Goal: Check status: Check status

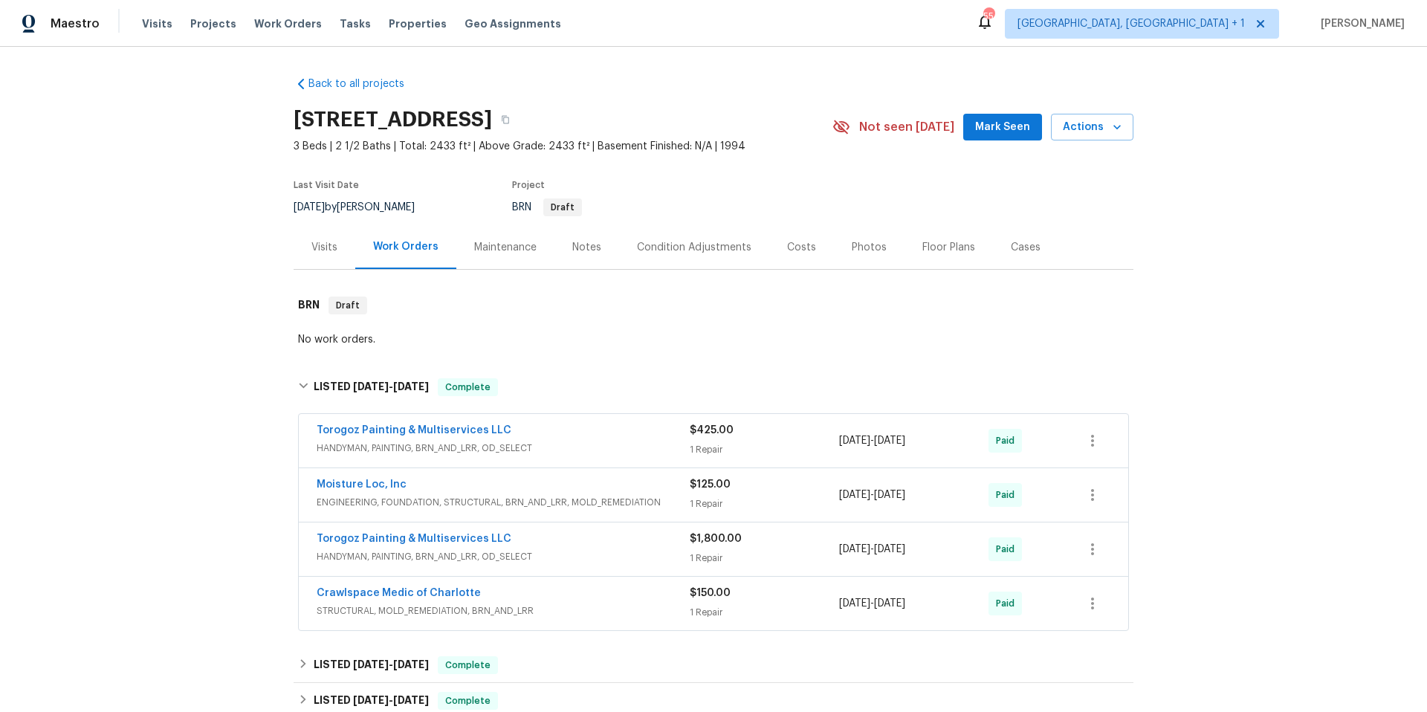
scroll to position [112, 0]
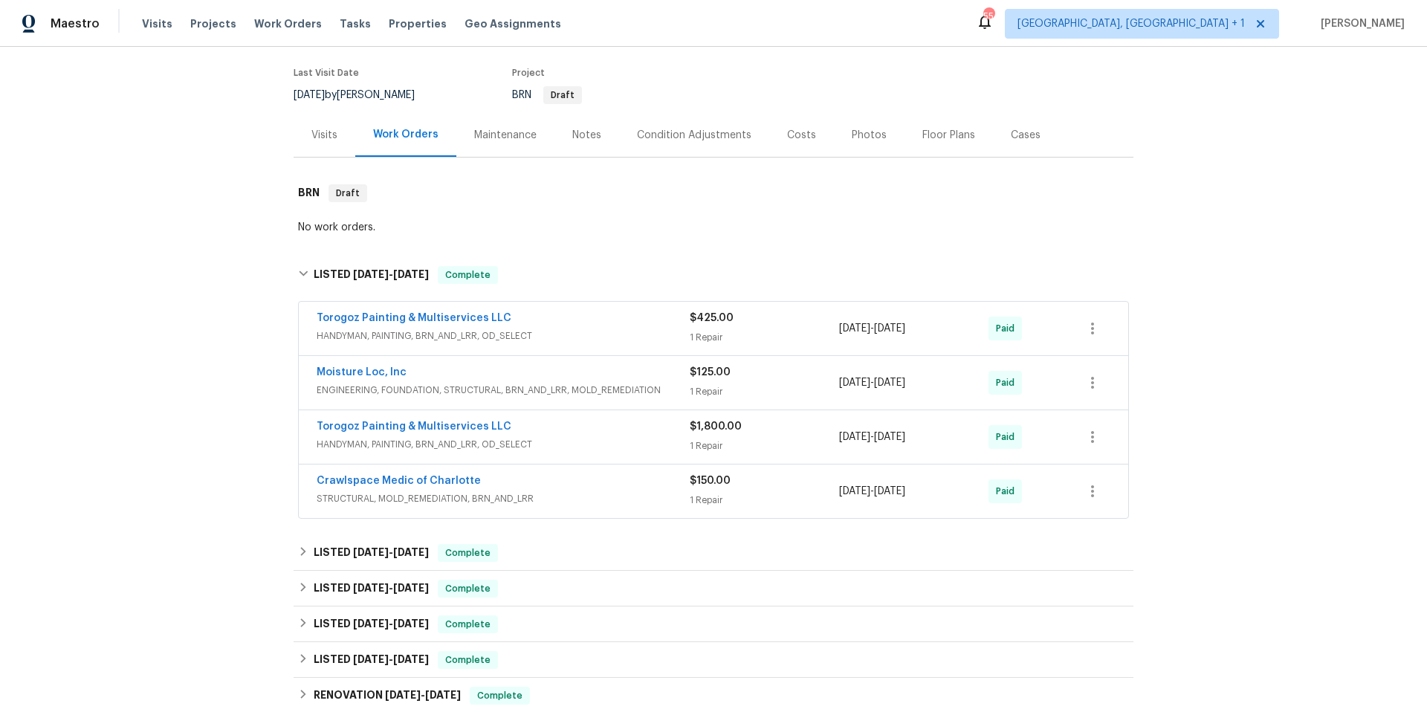
click at [563, 432] on div "Torogoz Painting & Multiservices LLC" at bounding box center [503, 428] width 373 height 18
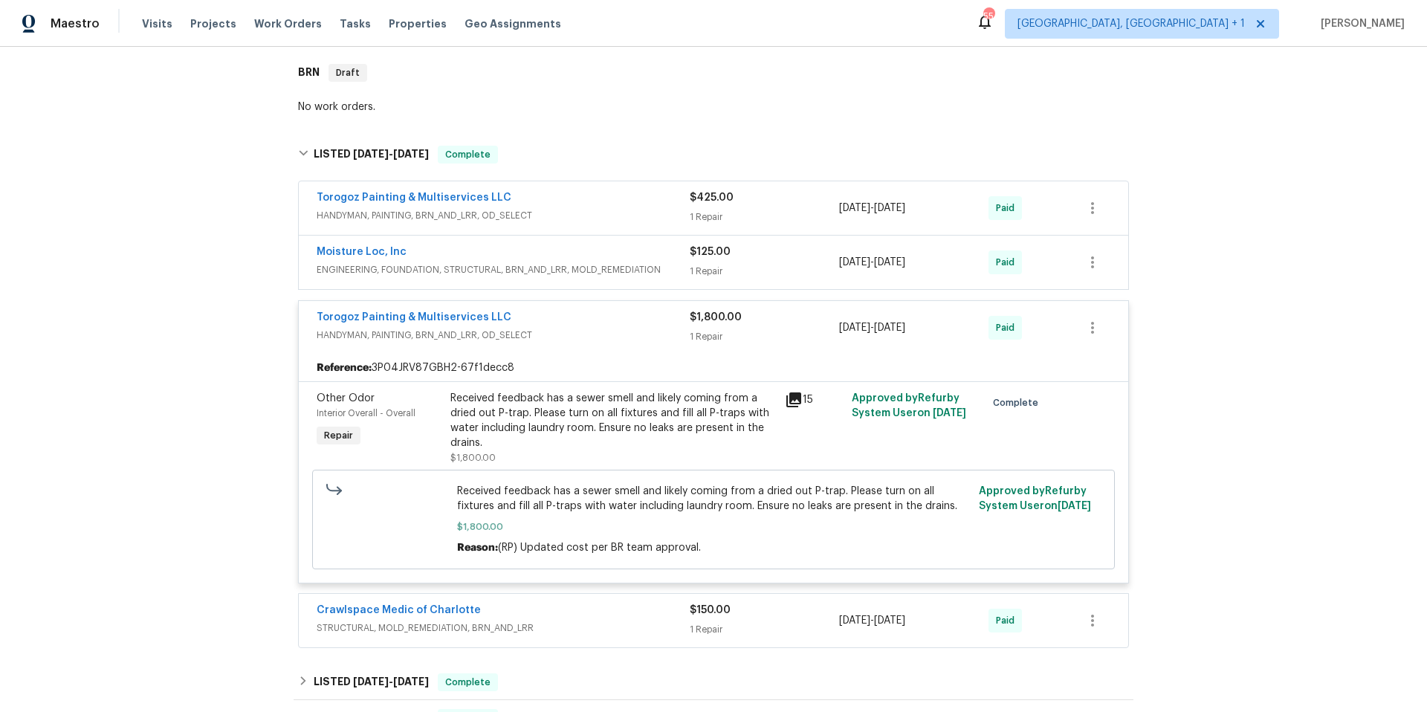
scroll to position [236, 0]
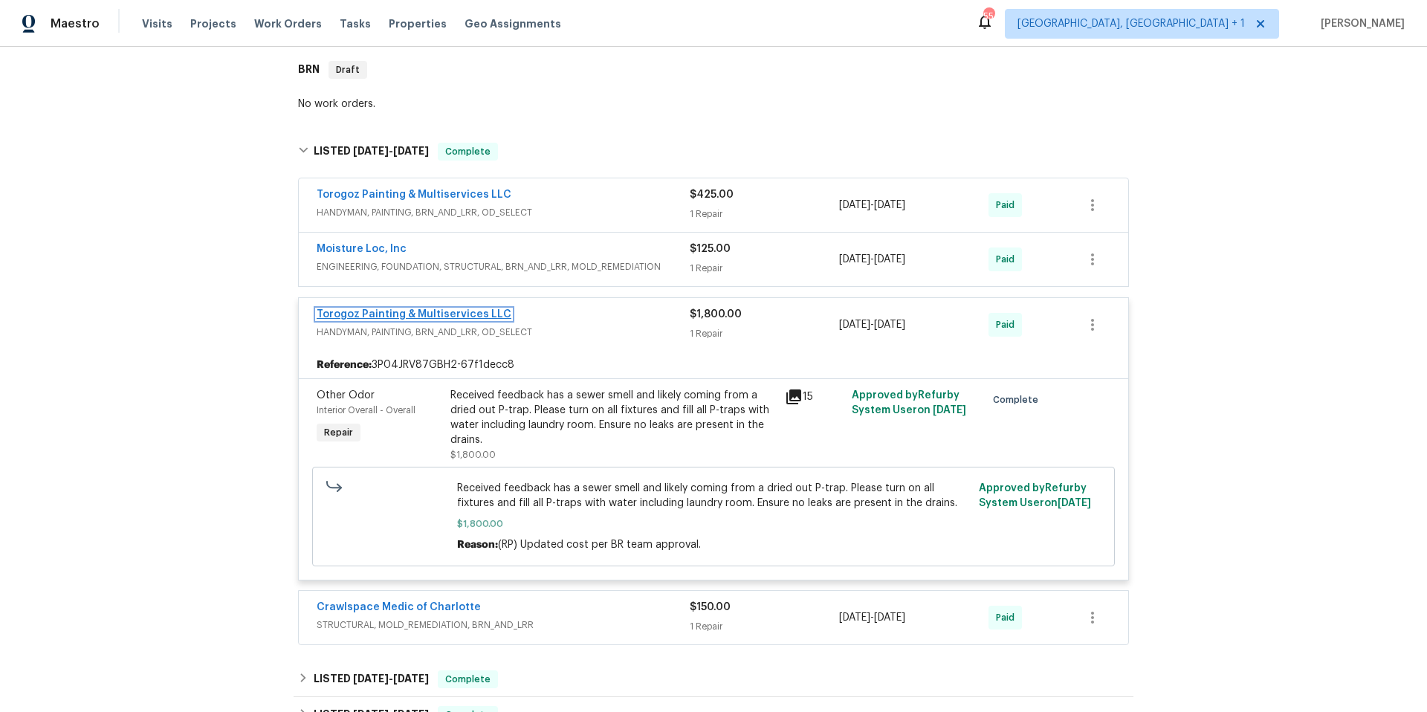
click at [410, 311] on link "Torogoz Painting & Multiservices LLC" at bounding box center [414, 314] width 195 height 10
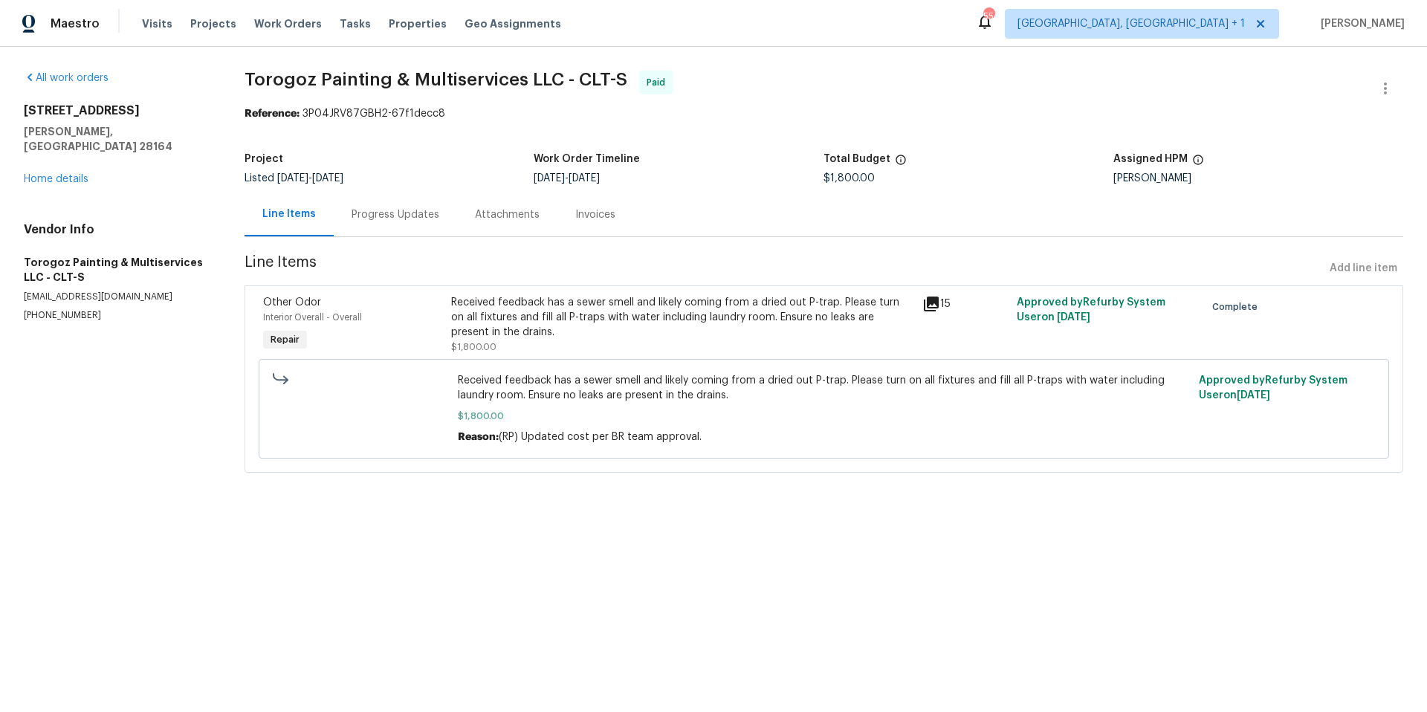
click at [401, 218] on div "Progress Updates" at bounding box center [395, 214] width 88 height 15
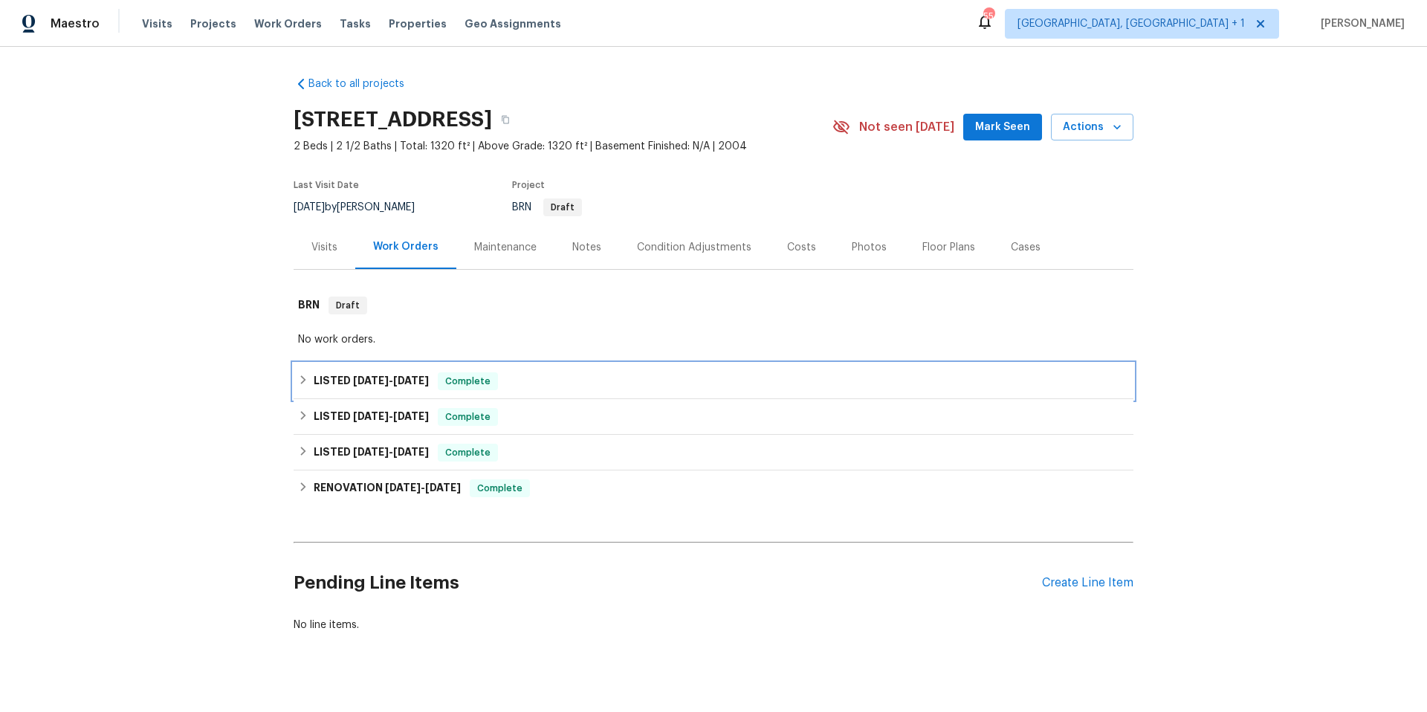
click at [505, 384] on div "LISTED [DATE] - [DATE] Complete" at bounding box center [713, 381] width 831 height 18
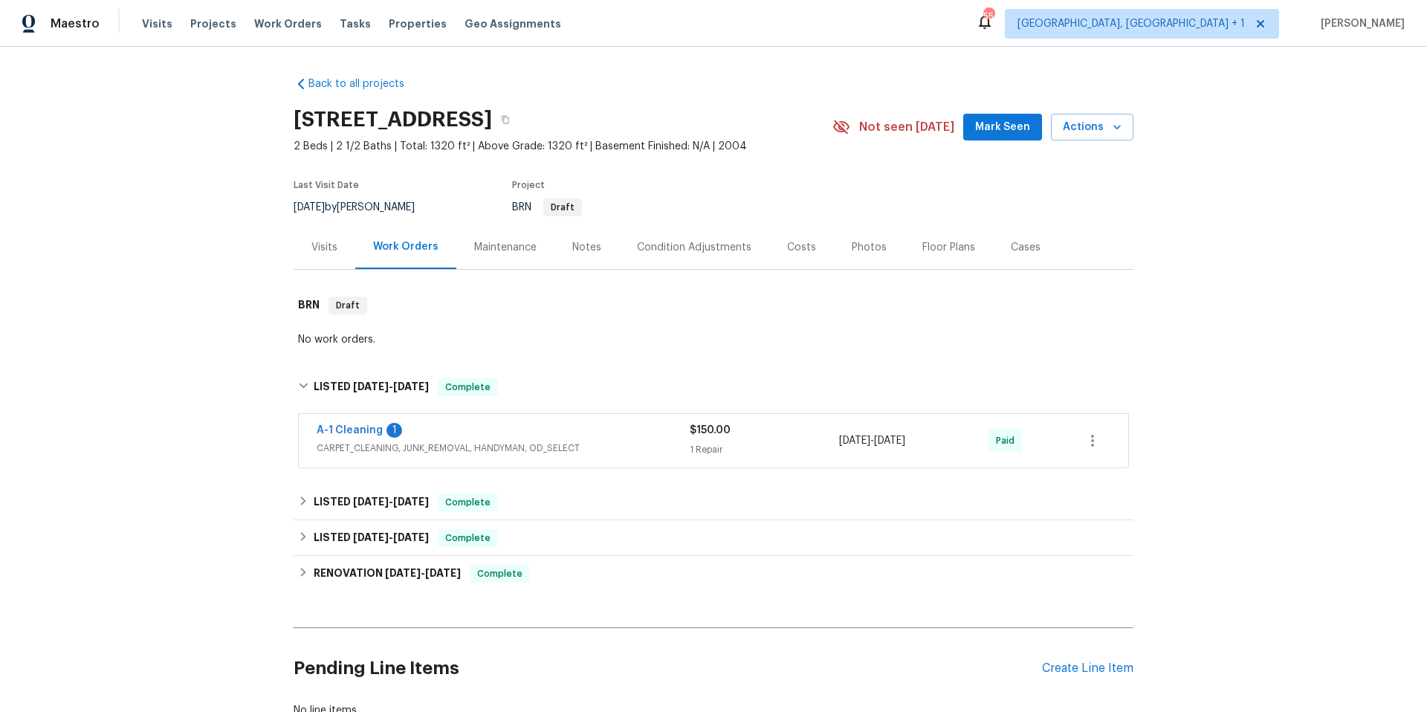
click at [605, 430] on div "A-1 Cleaning 1" at bounding box center [503, 432] width 373 height 18
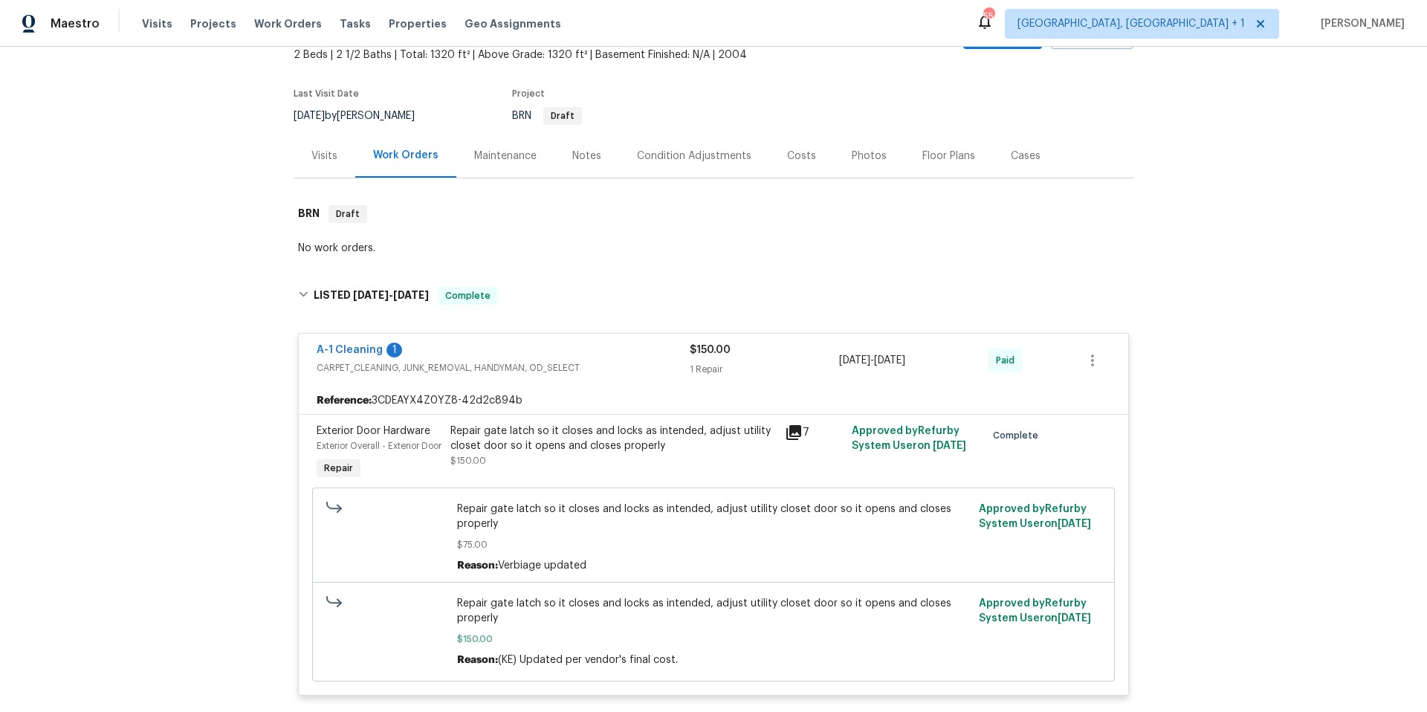
scroll to position [283, 0]
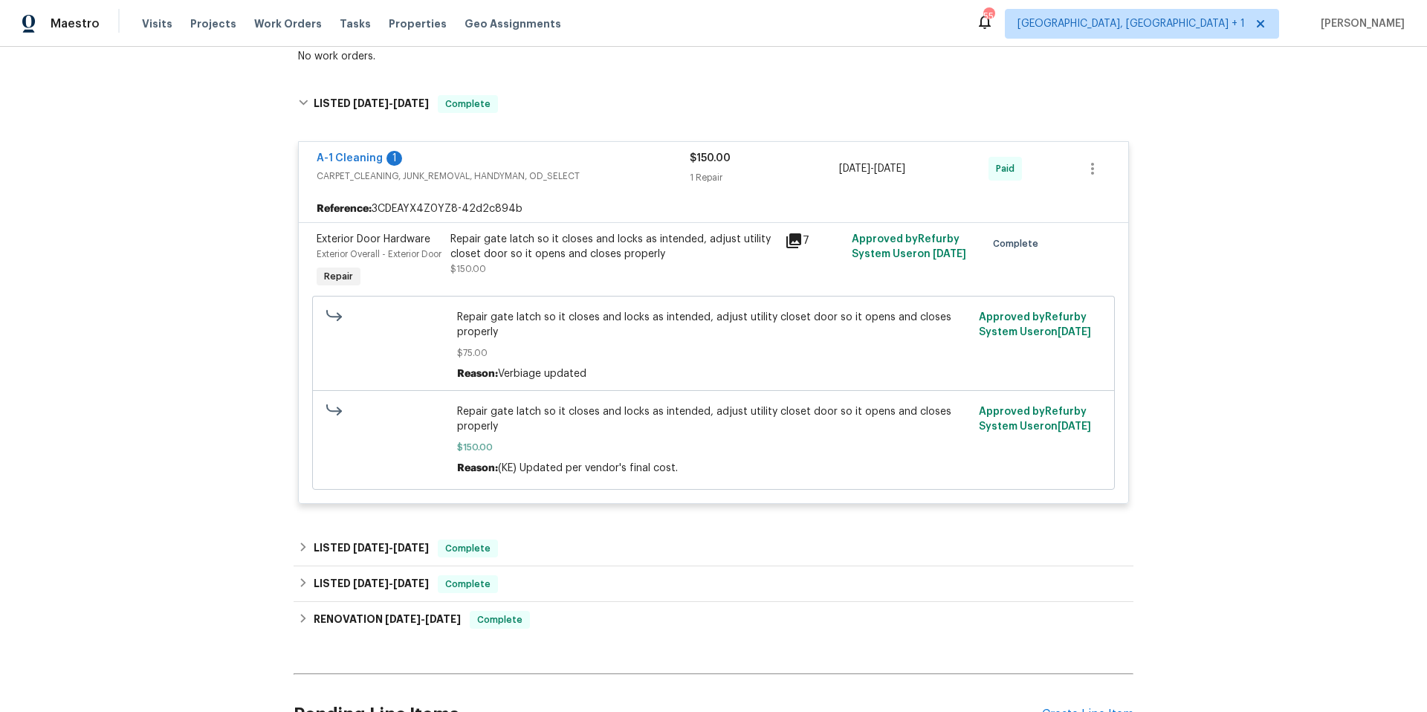
click at [792, 243] on icon at bounding box center [794, 241] width 18 height 18
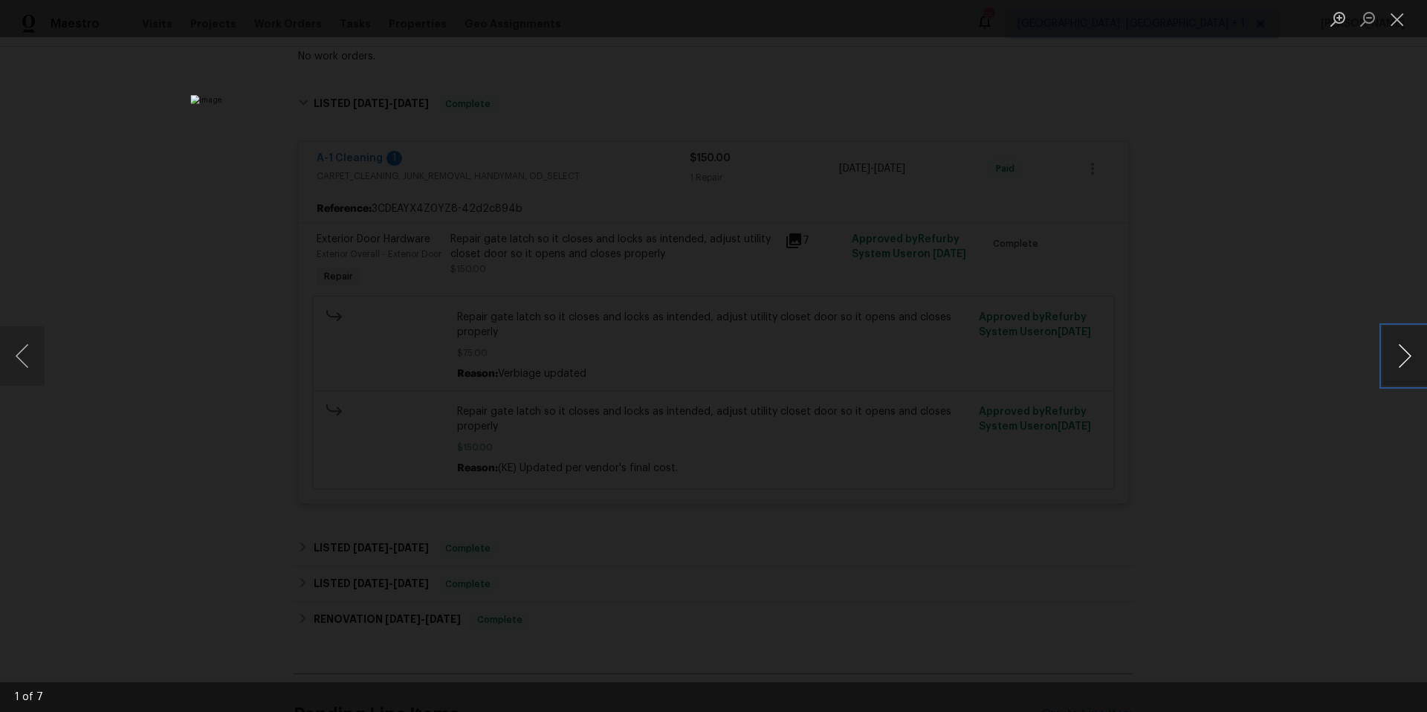
click at [1397, 355] on button "Next image" at bounding box center [1404, 355] width 45 height 59
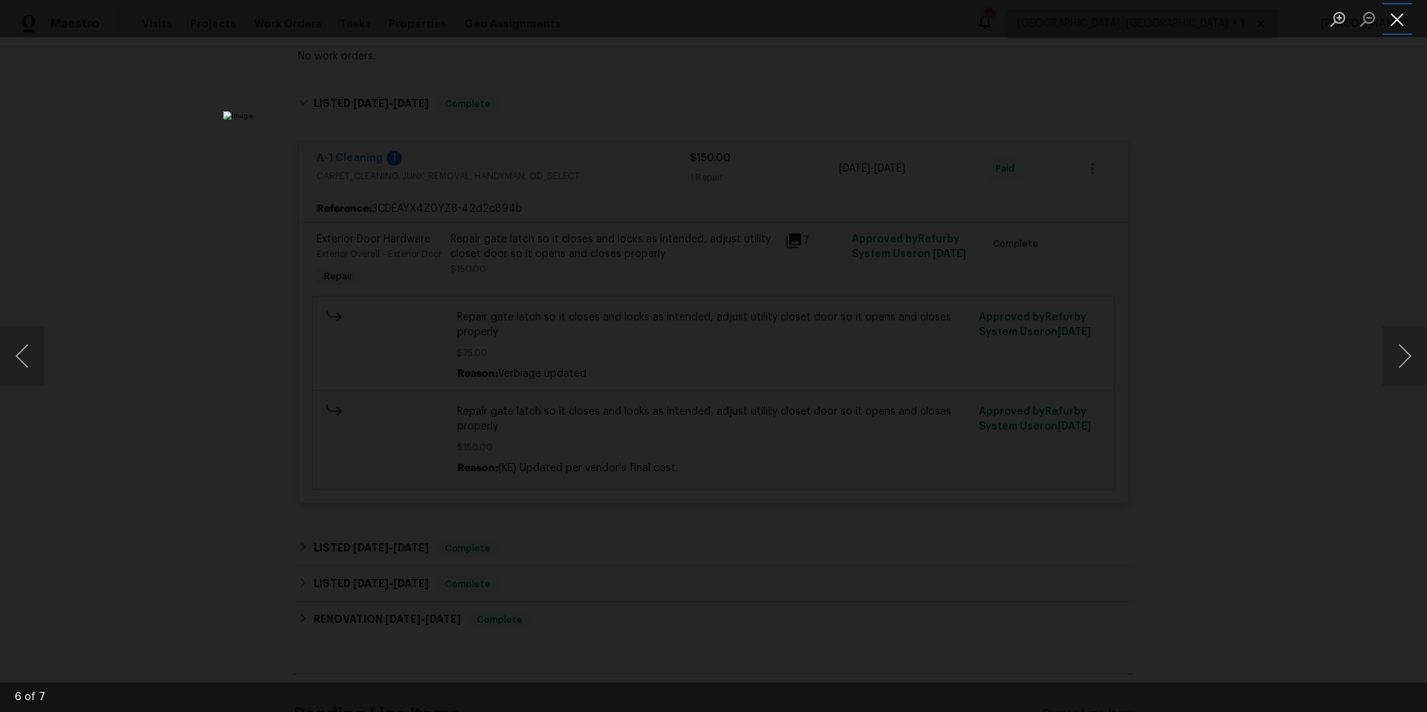
click at [1393, 23] on button "Close lightbox" at bounding box center [1397, 19] width 30 height 26
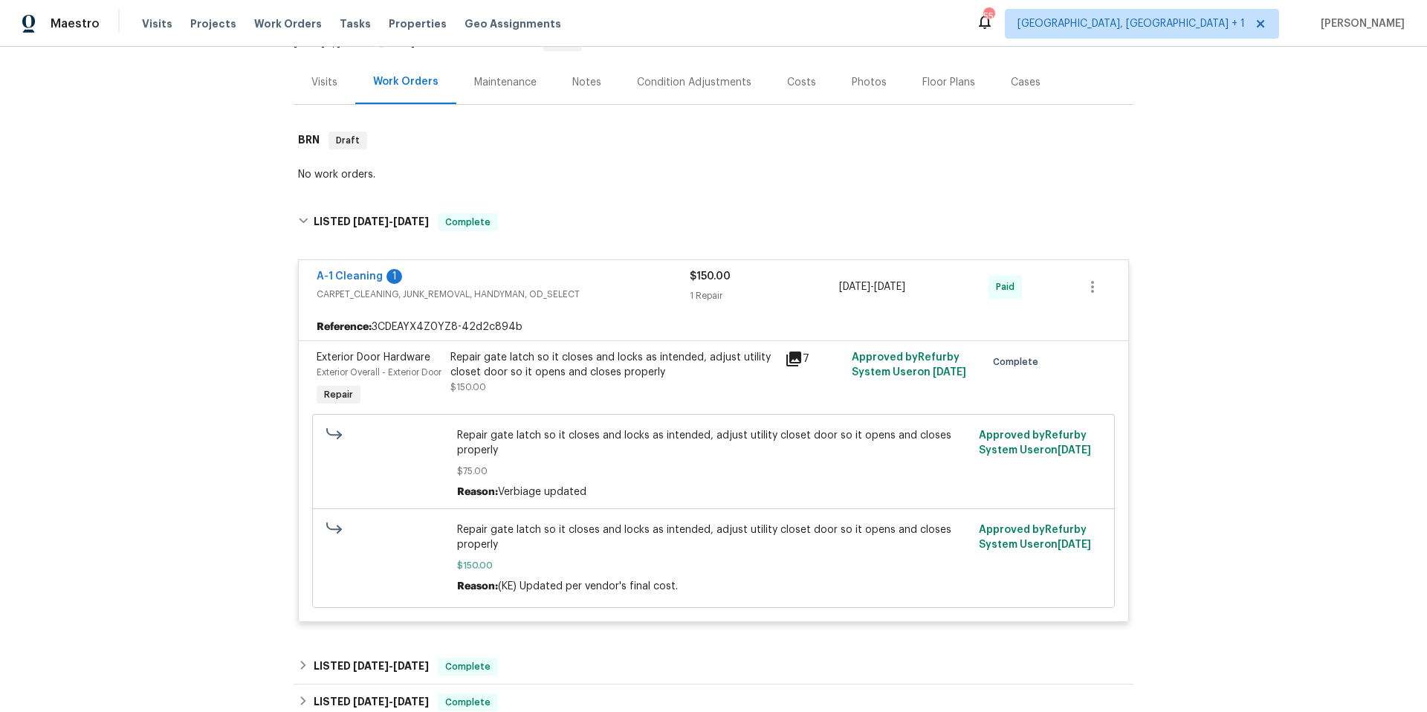
scroll to position [1, 0]
